Goal: Navigation & Orientation: Find specific page/section

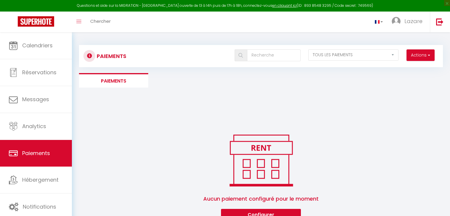
select select "2"
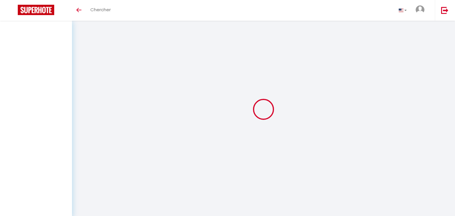
select select "2"
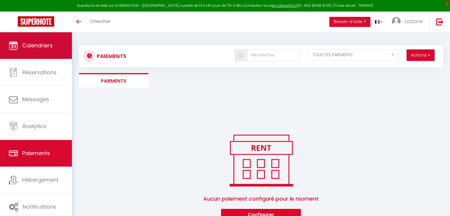
click at [47, 48] on span "Calendriers" at bounding box center [37, 45] width 30 height 7
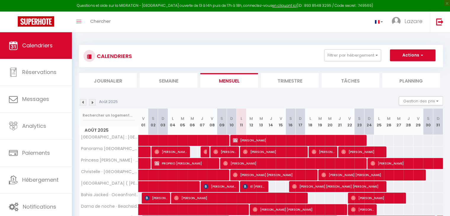
click at [176, 82] on li "Semaine" at bounding box center [169, 80] width 58 height 15
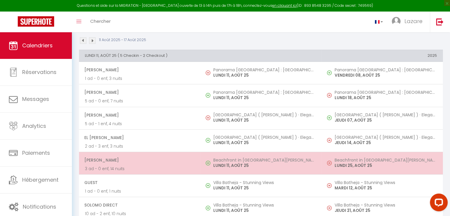
scroll to position [89, 0]
